Goal: Information Seeking & Learning: Learn about a topic

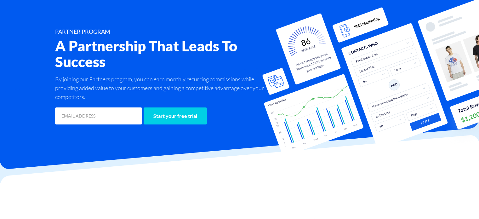
scroll to position [60, 0]
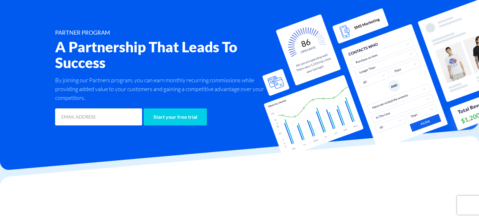
click at [186, 80] on p "By joining our Partners program, you can earn monthly recurring commissions whi…" at bounding box center [164, 89] width 218 height 26
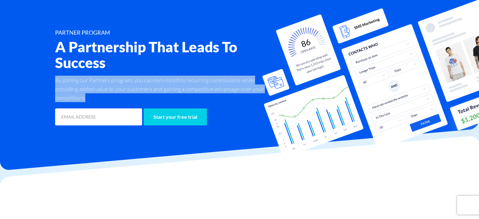
click at [186, 80] on p "By joining our Partners program, you can earn monthly recurring commissions whi…" at bounding box center [164, 89] width 218 height 26
click at [213, 79] on p "By joining our Partners program, you can earn monthly recurring commissions whi…" at bounding box center [164, 89] width 218 height 26
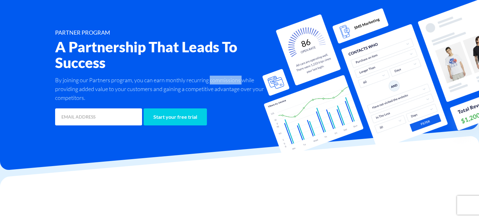
click at [213, 79] on p "By joining our Partners program, you can earn monthly recurring commissions whi…" at bounding box center [164, 89] width 218 height 26
click at [211, 76] on p "By joining our Partners program, you can earn monthly recurring commissions whi…" at bounding box center [164, 89] width 218 height 26
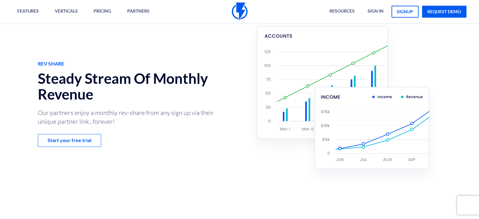
scroll to position [263, 0]
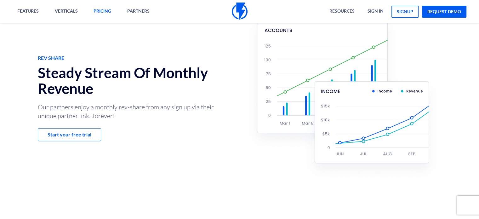
click at [105, 13] on link "pricing" at bounding box center [102, 11] width 27 height 23
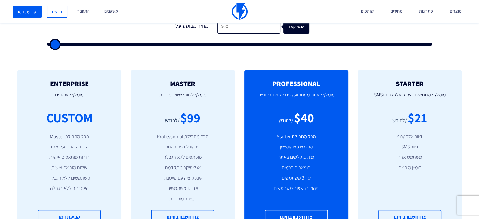
scroll to position [219, 0]
click at [302, 119] on div "$40" at bounding box center [304, 118] width 20 height 18
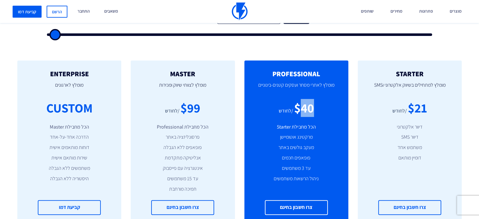
scroll to position [227, 0]
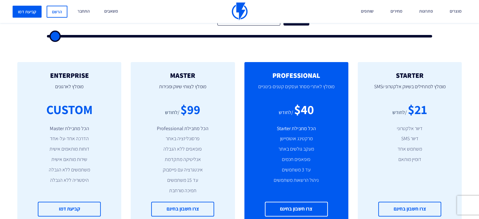
click at [193, 109] on div "$99" at bounding box center [190, 109] width 20 height 18
